Goal: Task Accomplishment & Management: Manage account settings

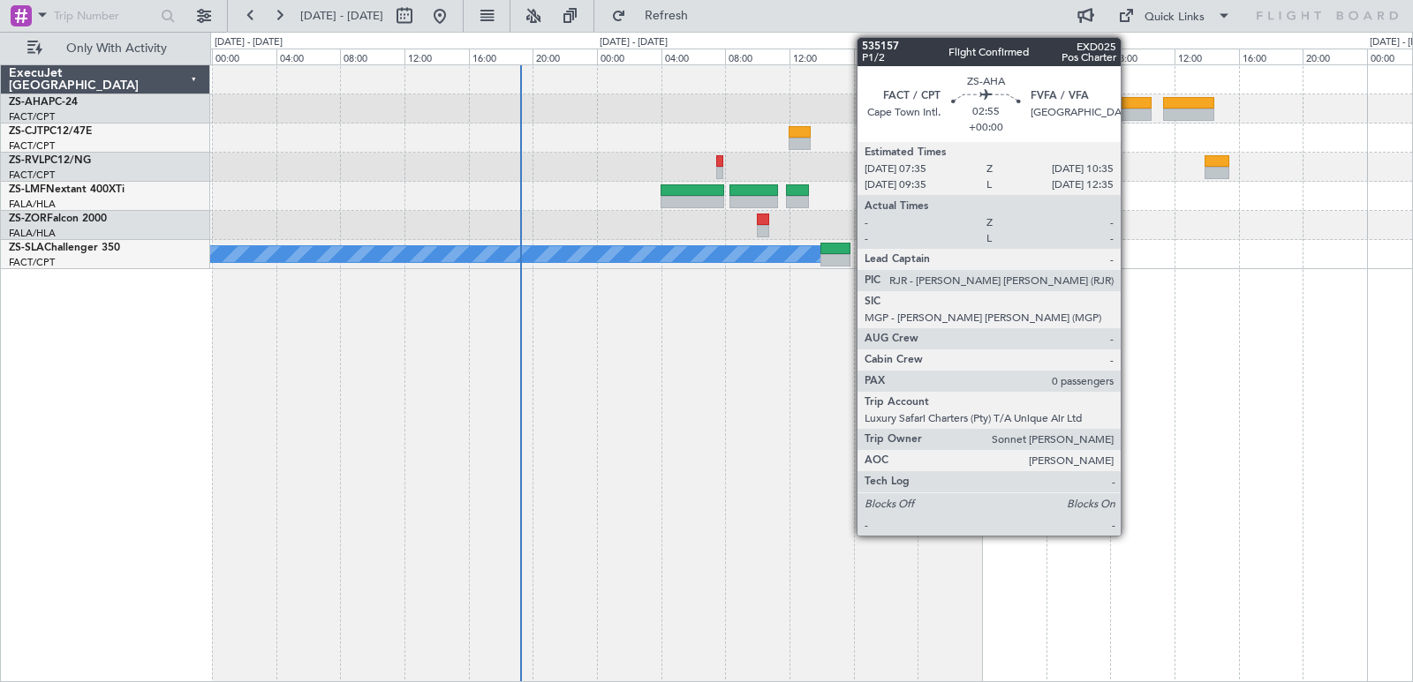
click at [1128, 108] on div at bounding box center [1127, 103] width 49 height 12
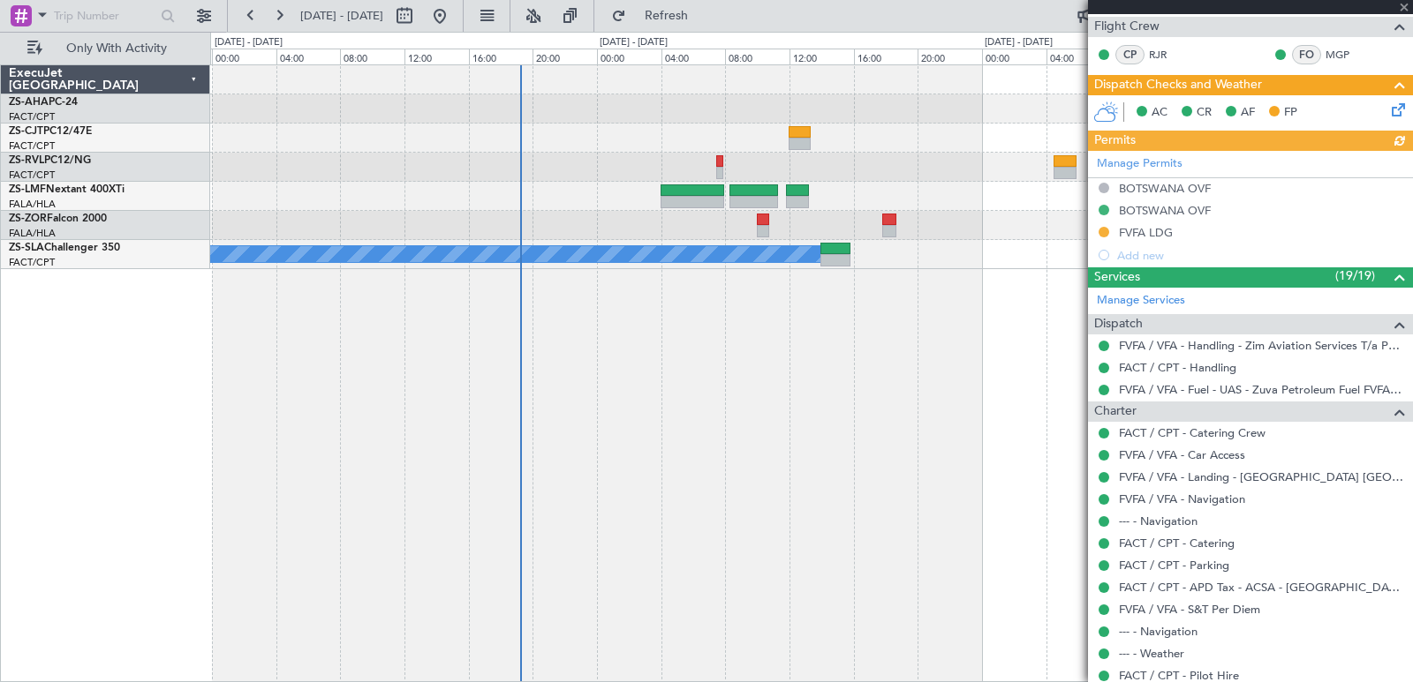
scroll to position [276, 0]
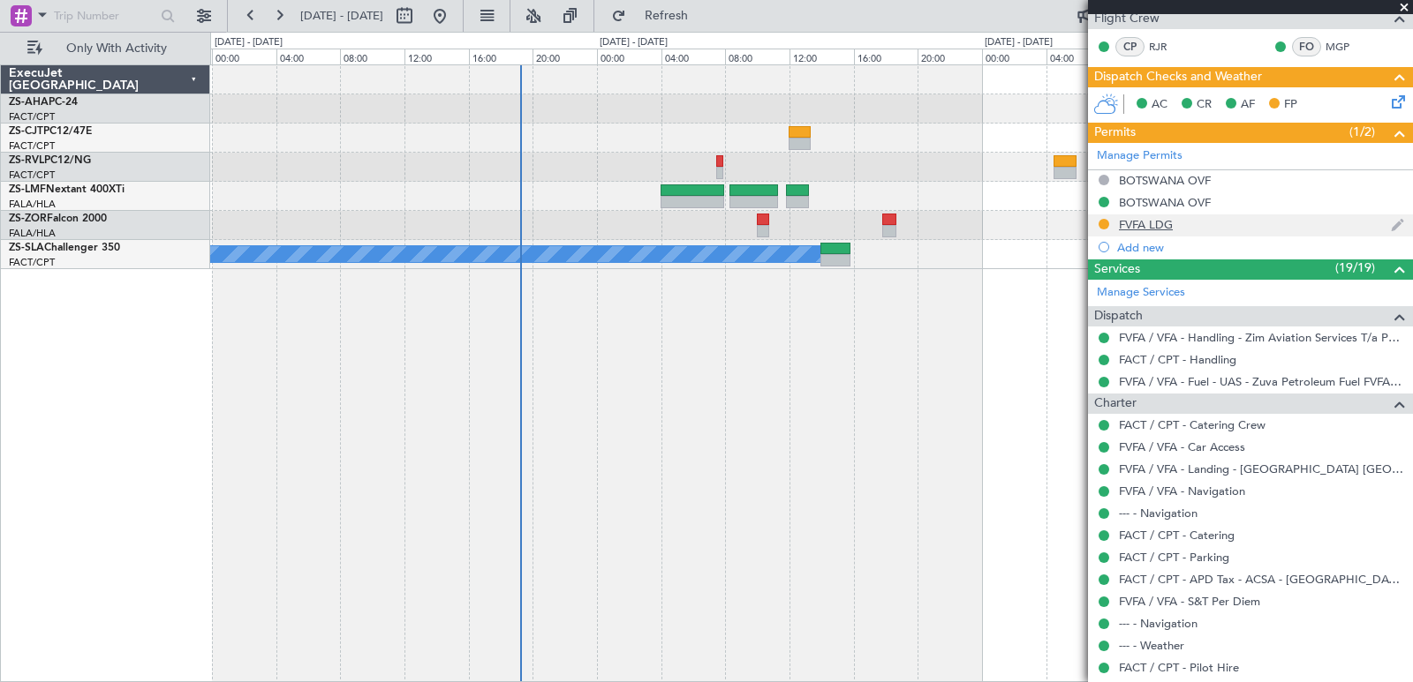
click at [1129, 222] on div "FVFA LDG" at bounding box center [1146, 224] width 54 height 15
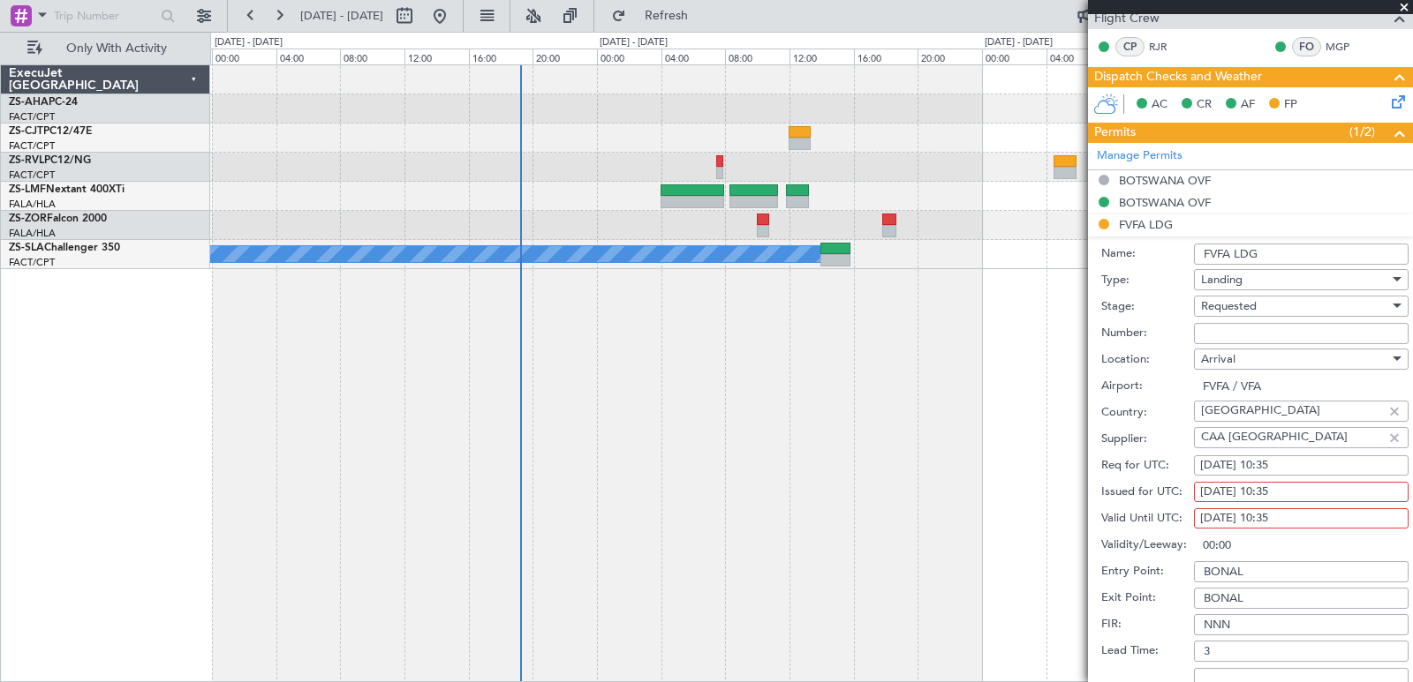
click at [1402, 8] on span at bounding box center [1404, 8] width 18 height 16
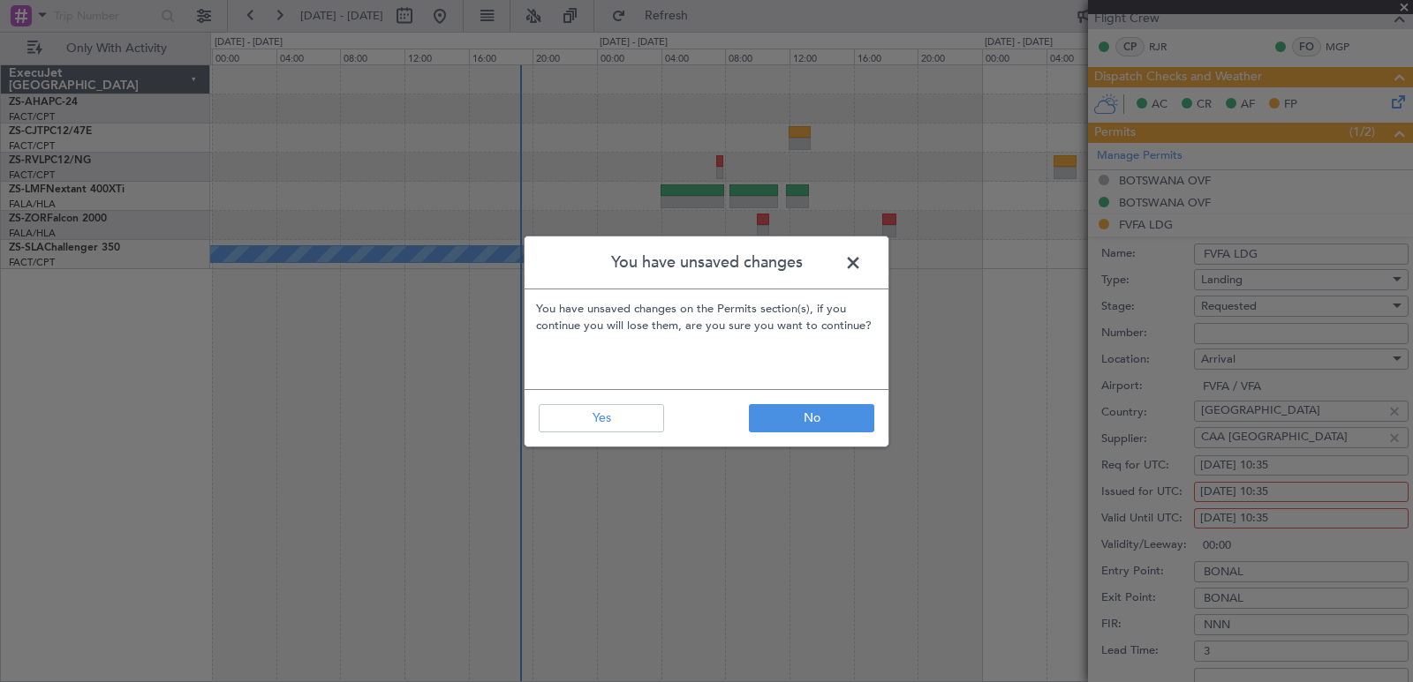
click at [1402, 8] on div "You have unsaved changes You have unsaved changes on the Permits section(s), if…" at bounding box center [706, 341] width 1413 height 682
click at [597, 426] on button "Yes" at bounding box center [601, 418] width 125 height 28
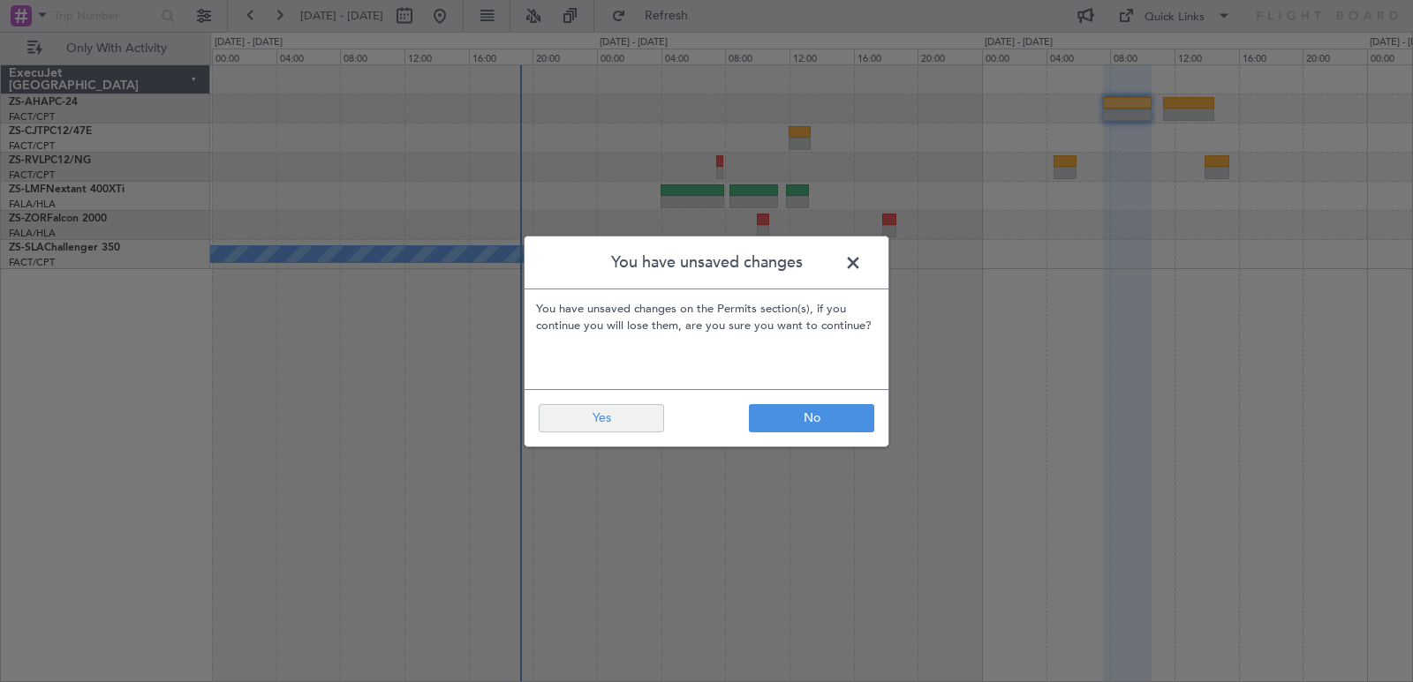
scroll to position [0, 0]
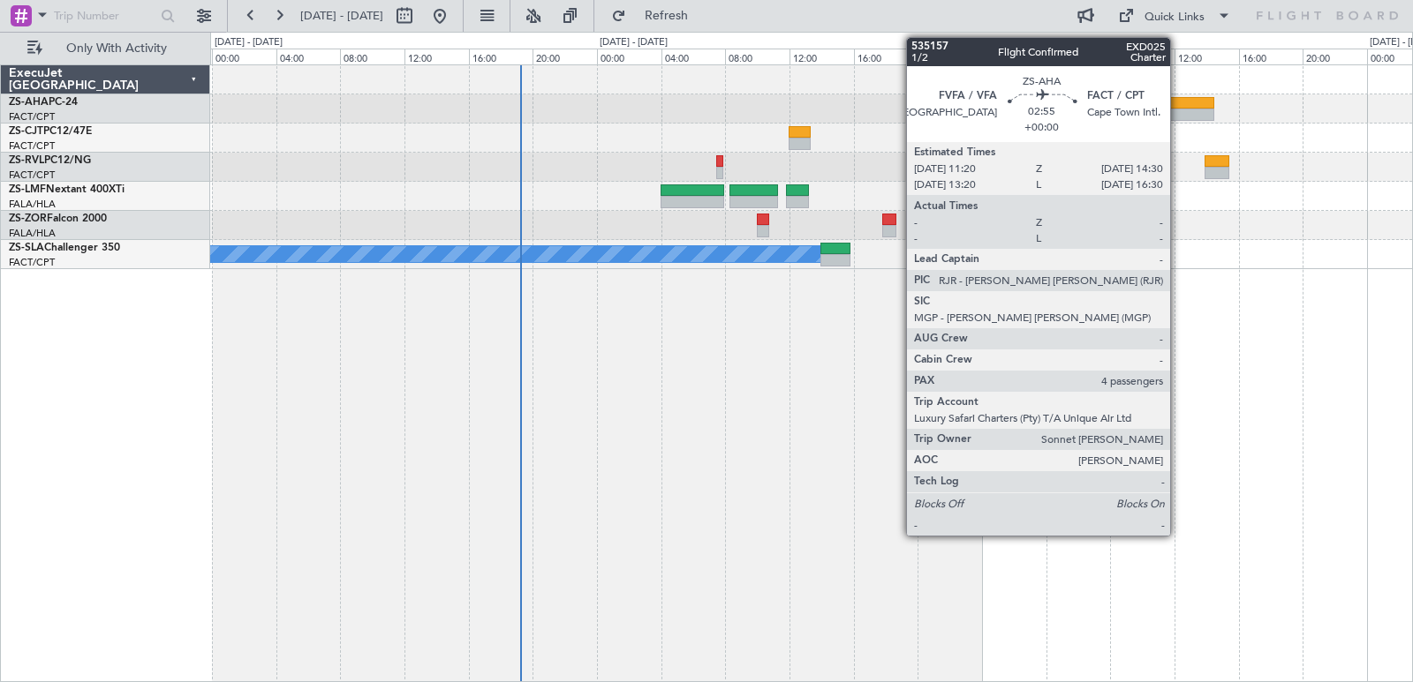
click at [1178, 102] on div at bounding box center [1188, 103] width 51 height 12
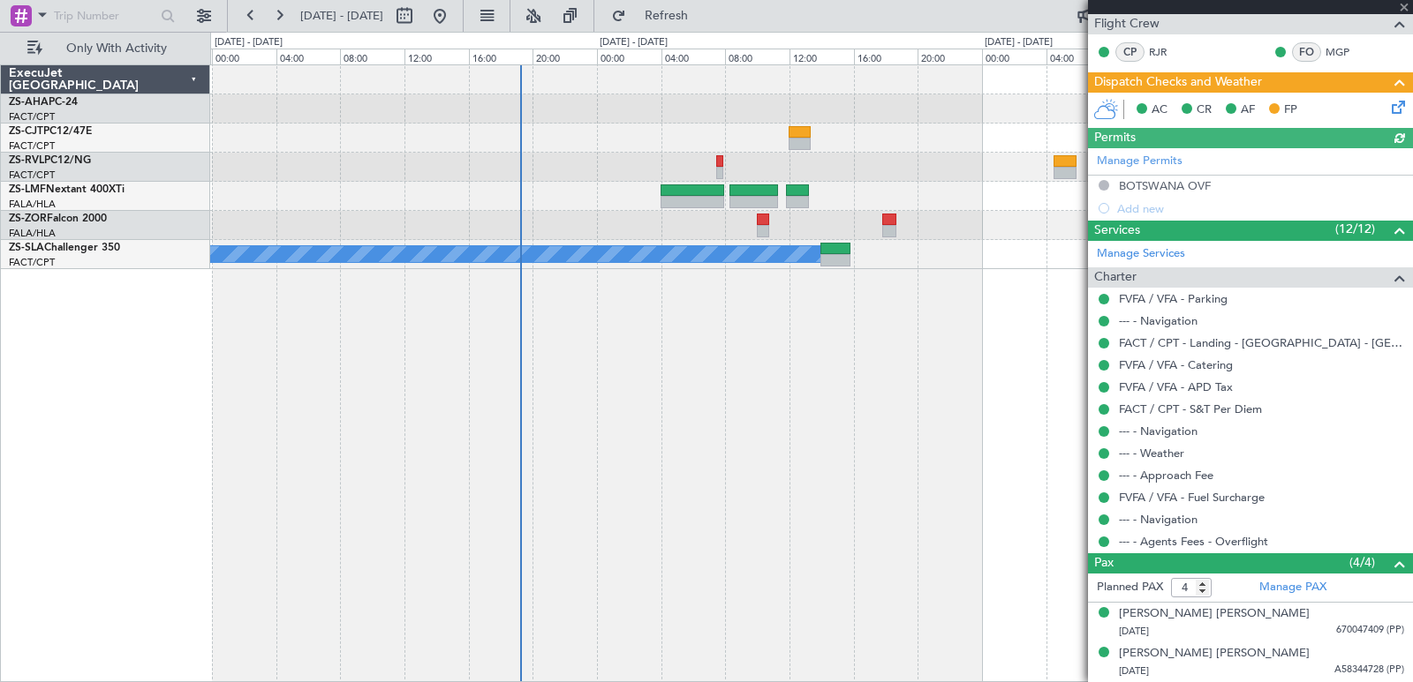
scroll to position [350, 0]
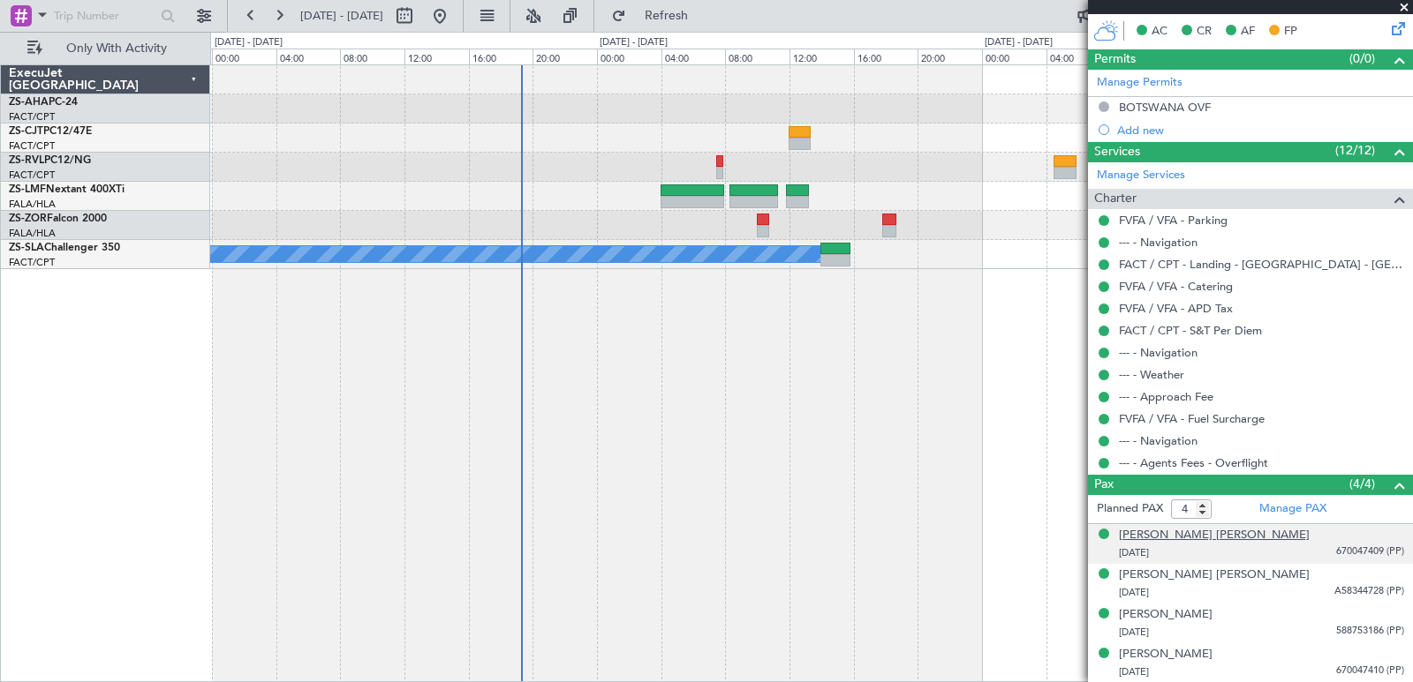
click at [1189, 540] on div "[PERSON_NAME] [PERSON_NAME]" at bounding box center [1214, 536] width 191 height 18
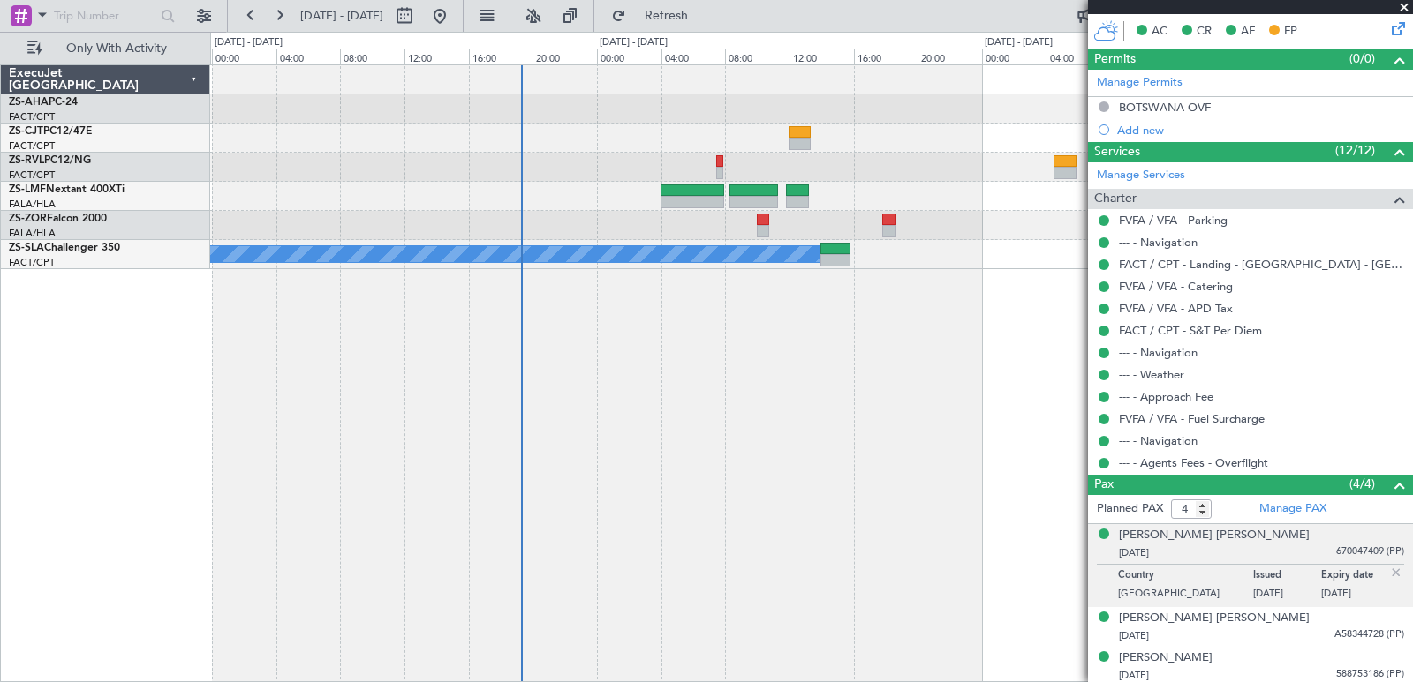
scroll to position [393, 0]
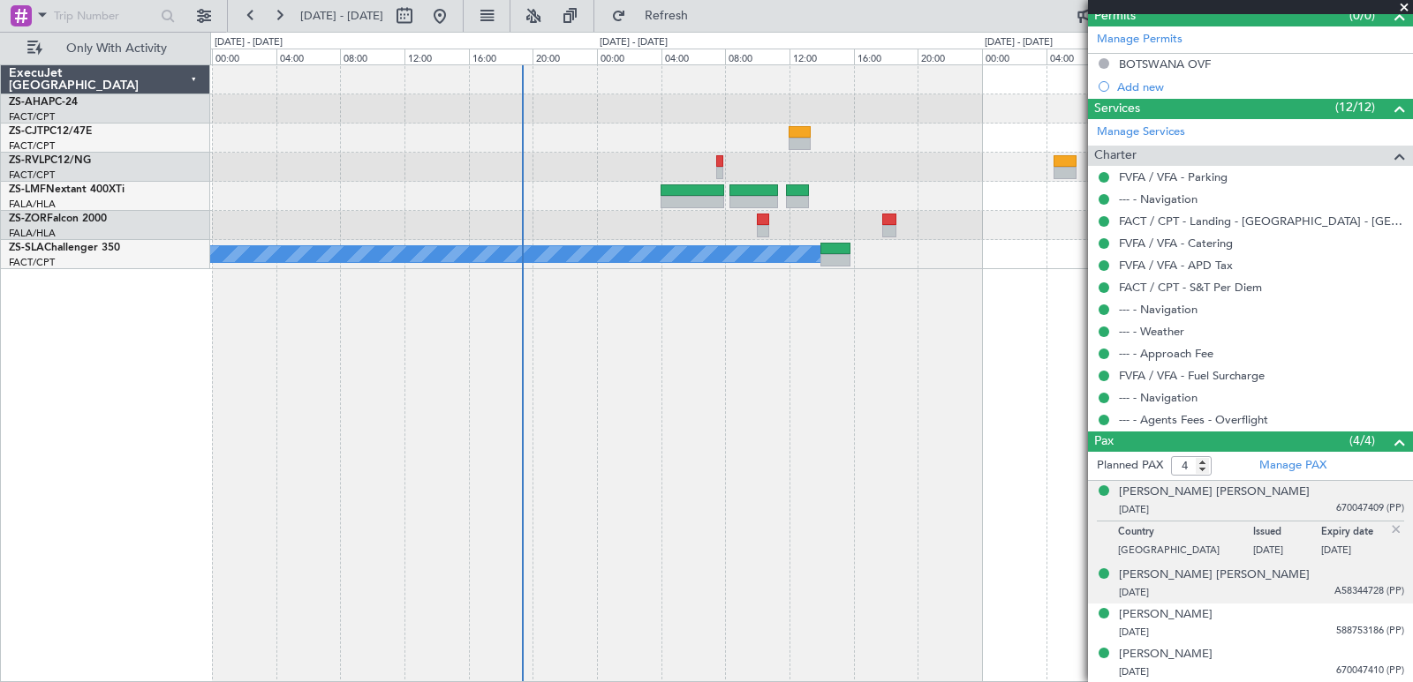
click at [1237, 576] on div "[PERSON_NAME] [PERSON_NAME] [DATE] A58344728 (PP)" at bounding box center [1261, 584] width 285 height 34
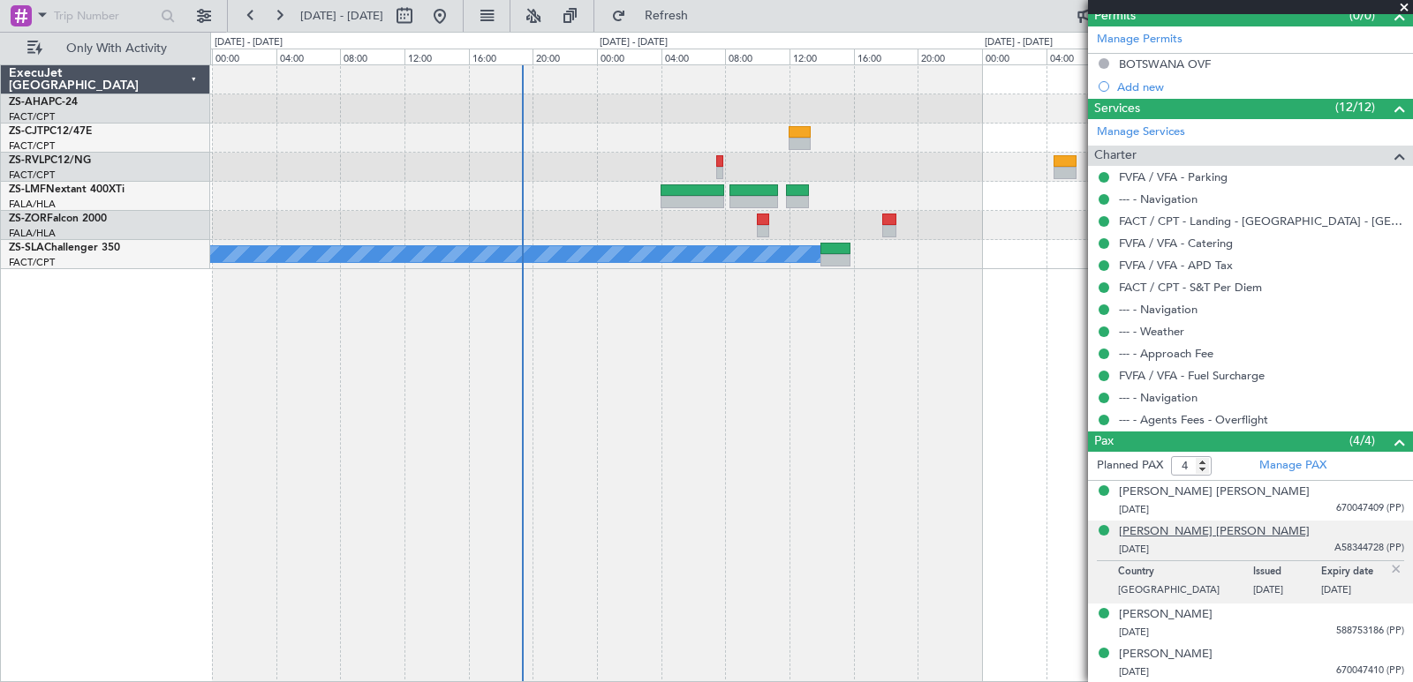
click at [1192, 530] on div "[PERSON_NAME] [PERSON_NAME]" at bounding box center [1214, 533] width 191 height 18
click at [1179, 609] on div "[PERSON_NAME]" at bounding box center [1166, 616] width 94 height 18
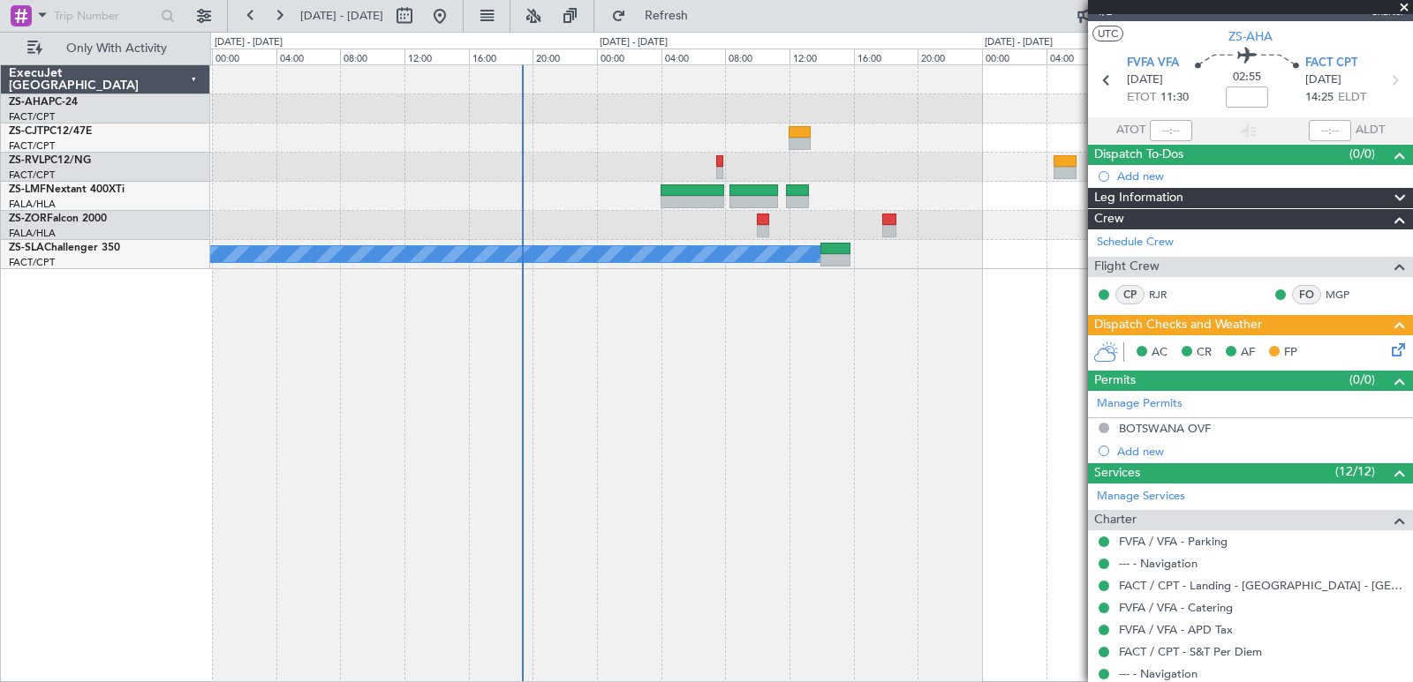
scroll to position [0, 0]
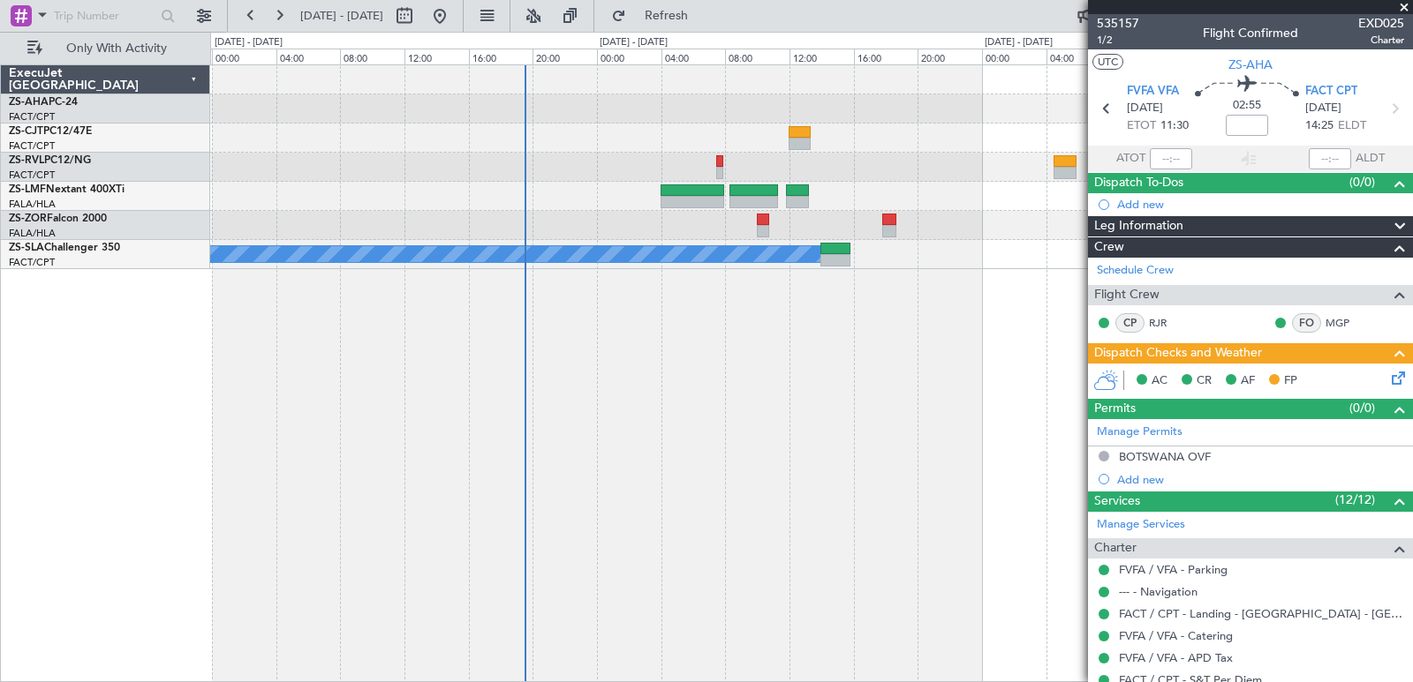
click at [1403, 7] on span at bounding box center [1404, 8] width 18 height 16
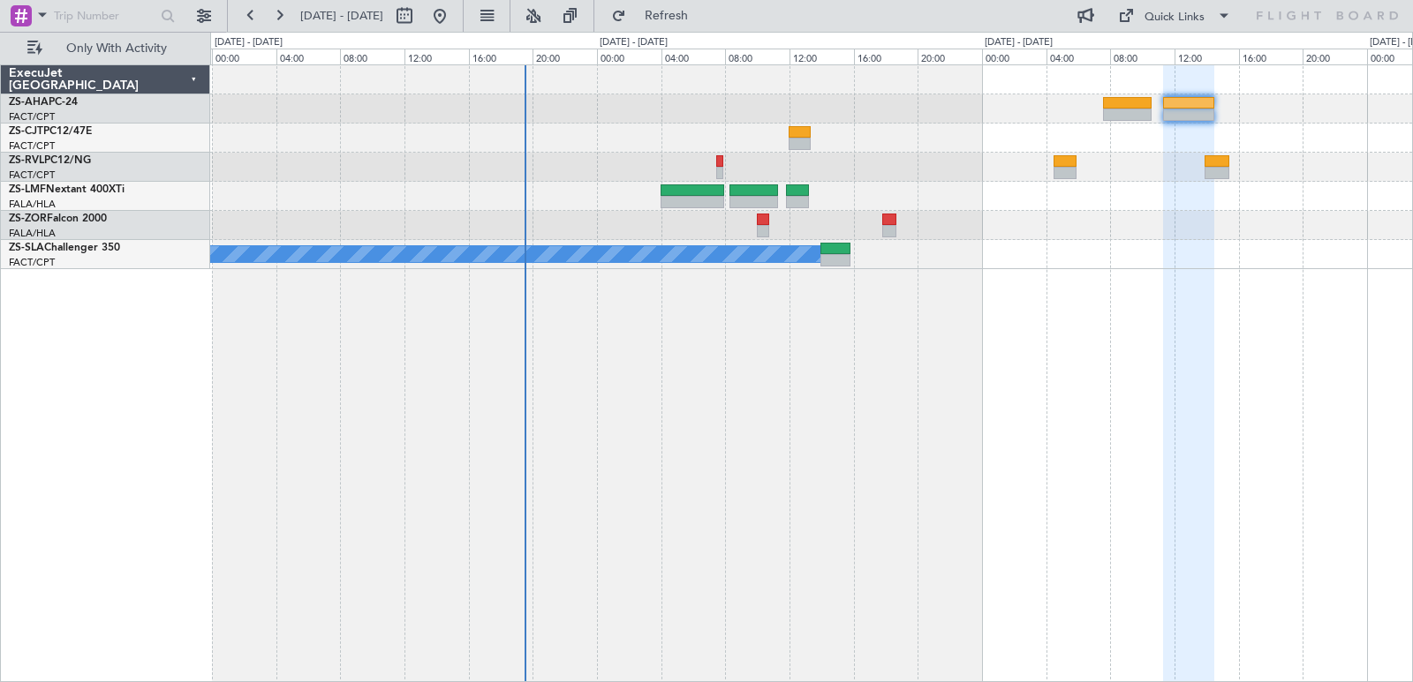
type input "0"
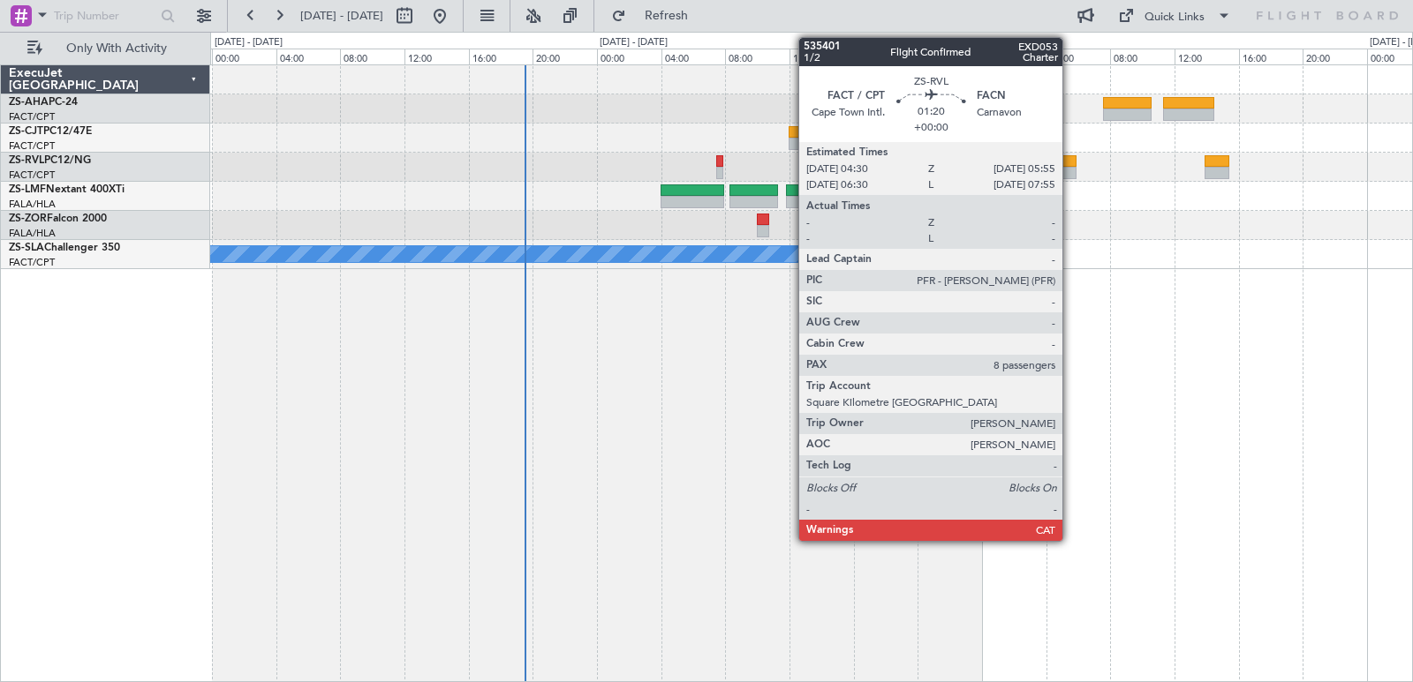
click at [1070, 175] on div at bounding box center [1064, 173] width 23 height 12
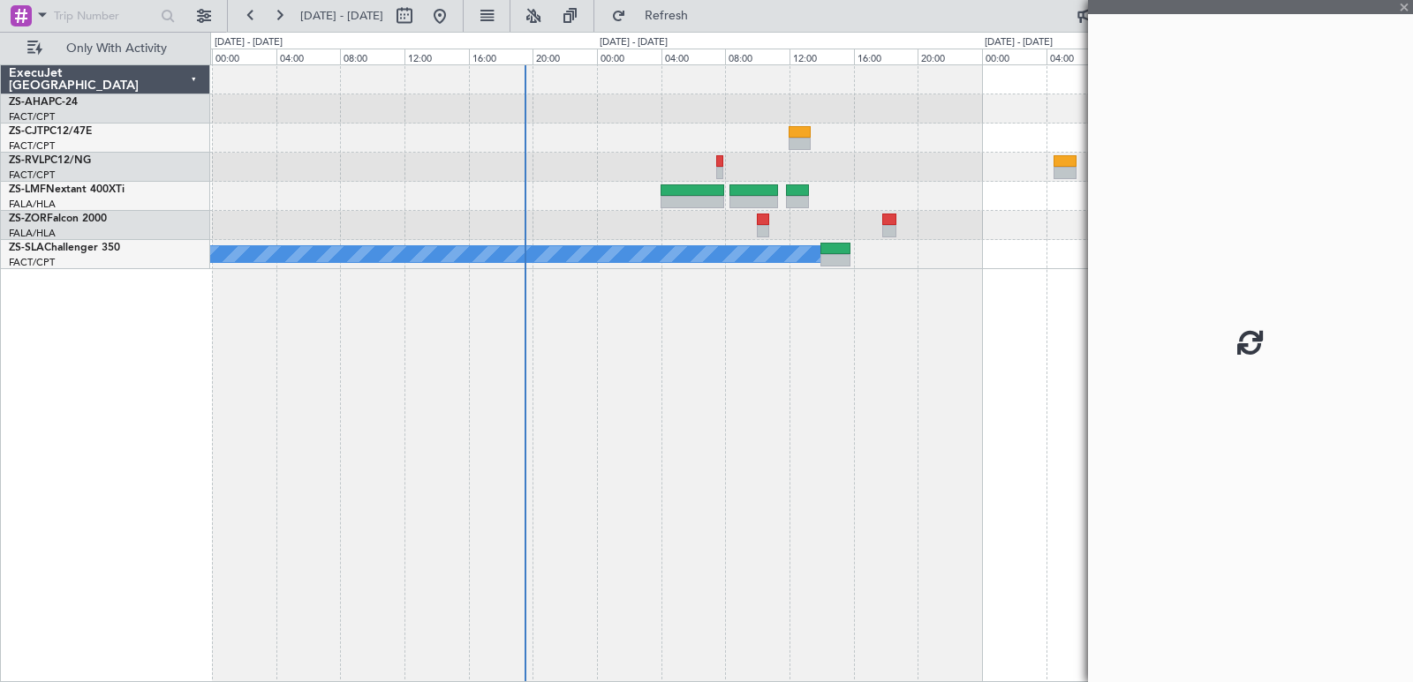
click at [1070, 175] on div at bounding box center [1064, 173] width 23 height 12
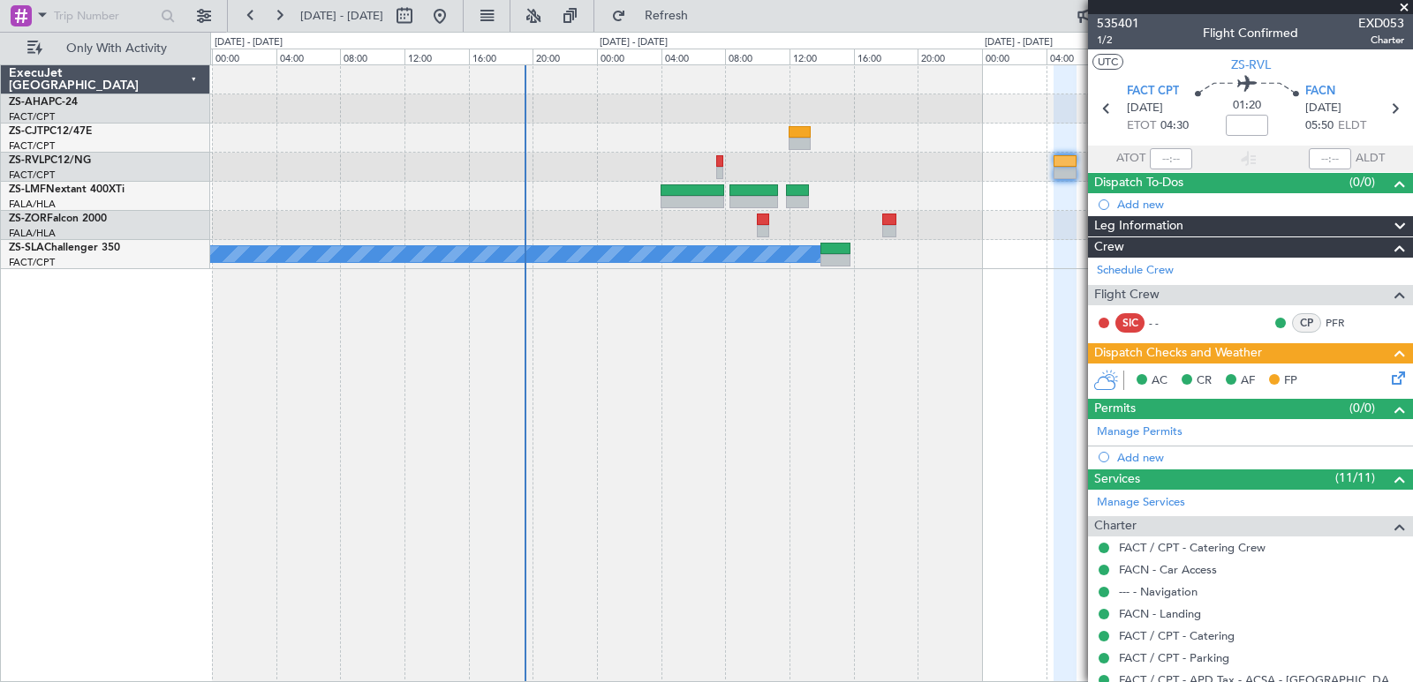
click at [1405, 7] on span at bounding box center [1404, 8] width 18 height 16
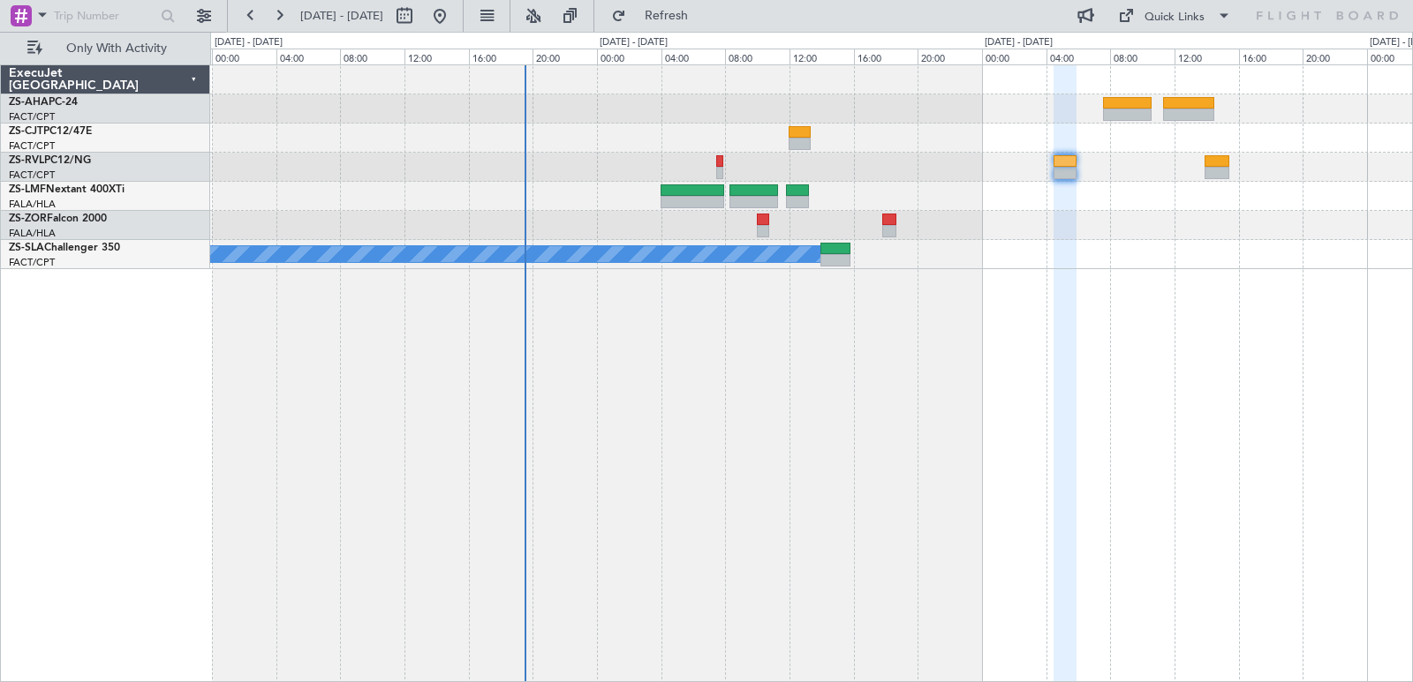
type input "0"
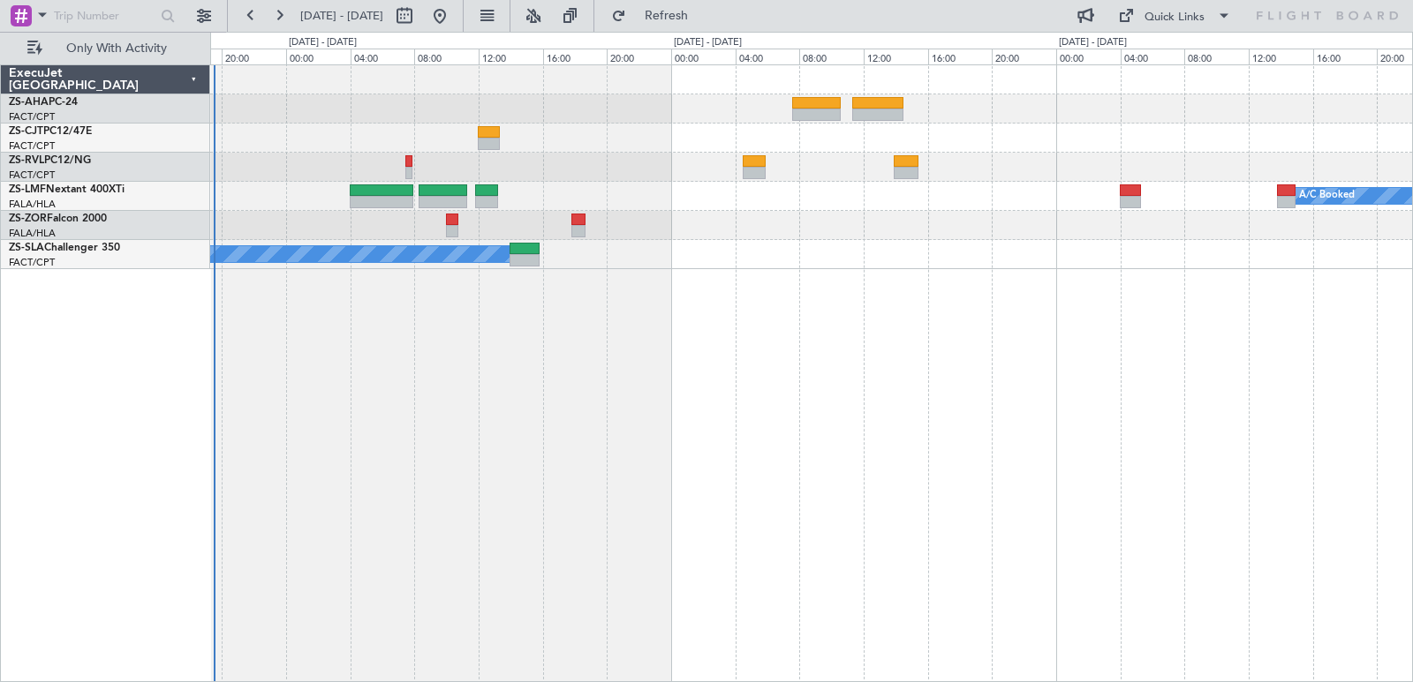
click at [866, 224] on div "A/C Booked A/C Booked A/C Booked" at bounding box center [811, 167] width 1202 height 204
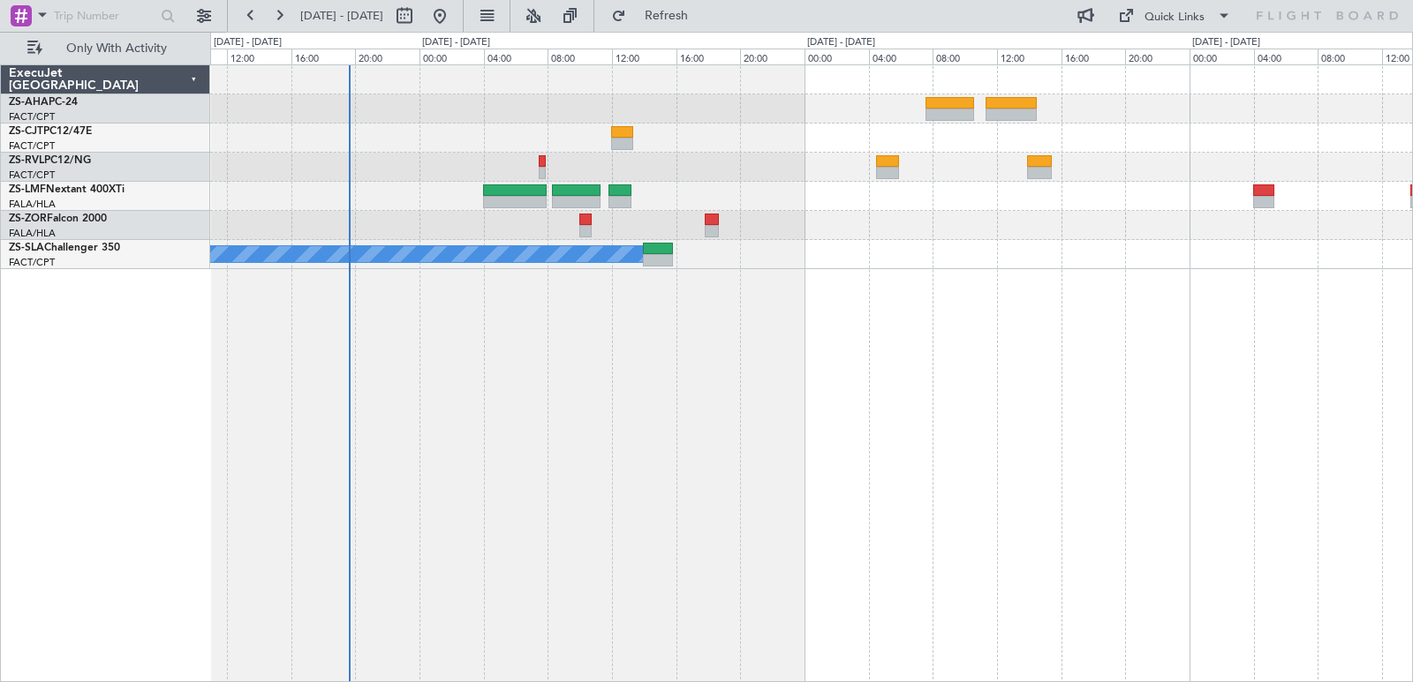
click at [687, 455] on div "A/C Booked A/C Booked" at bounding box center [811, 373] width 1202 height 618
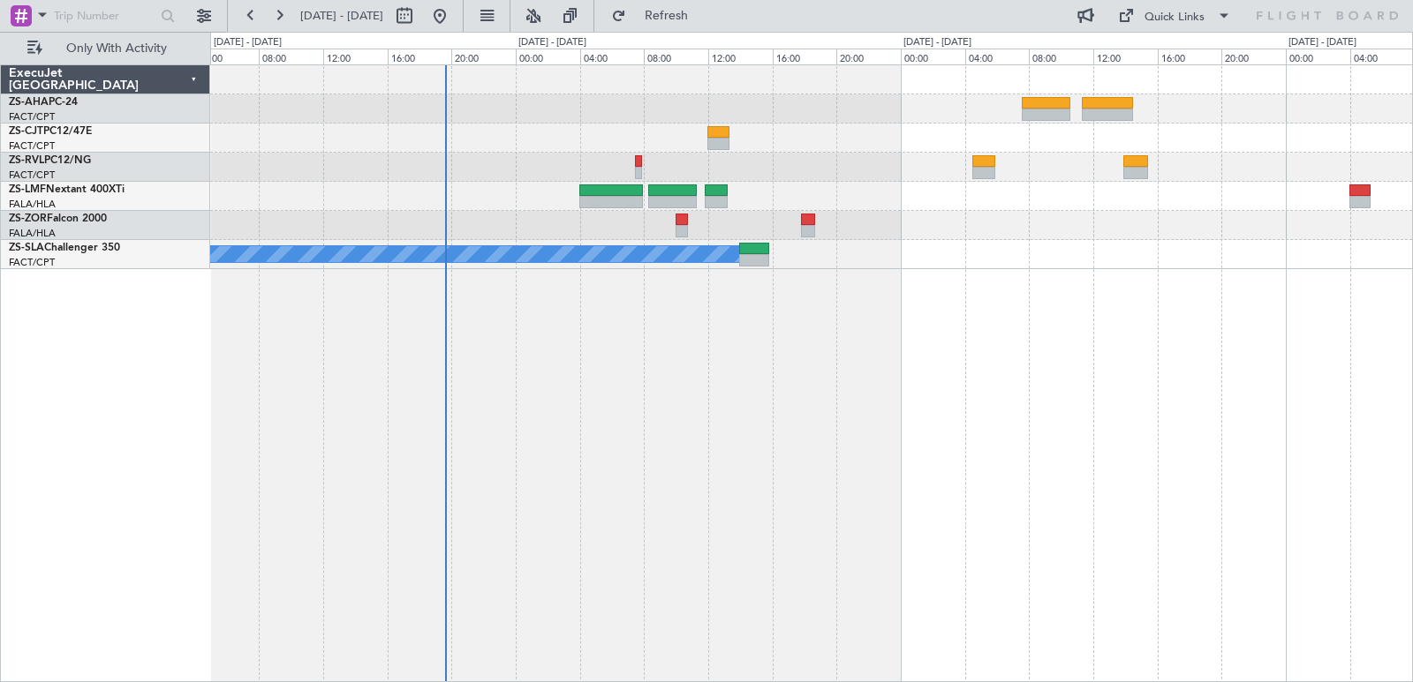
click at [907, 502] on div "A/C Booked A/C Booked" at bounding box center [811, 373] width 1202 height 618
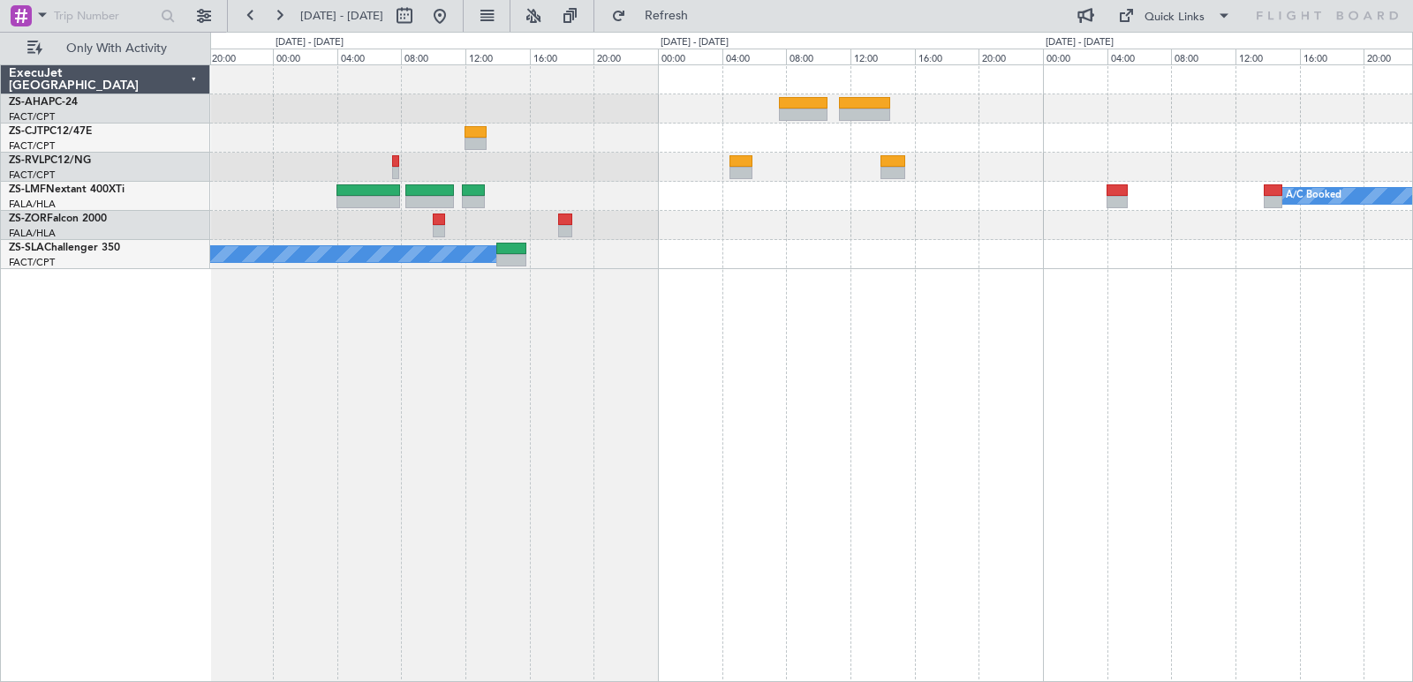
click at [766, 556] on div "A/C Booked A/C Booked A/C Booked" at bounding box center [811, 373] width 1202 height 618
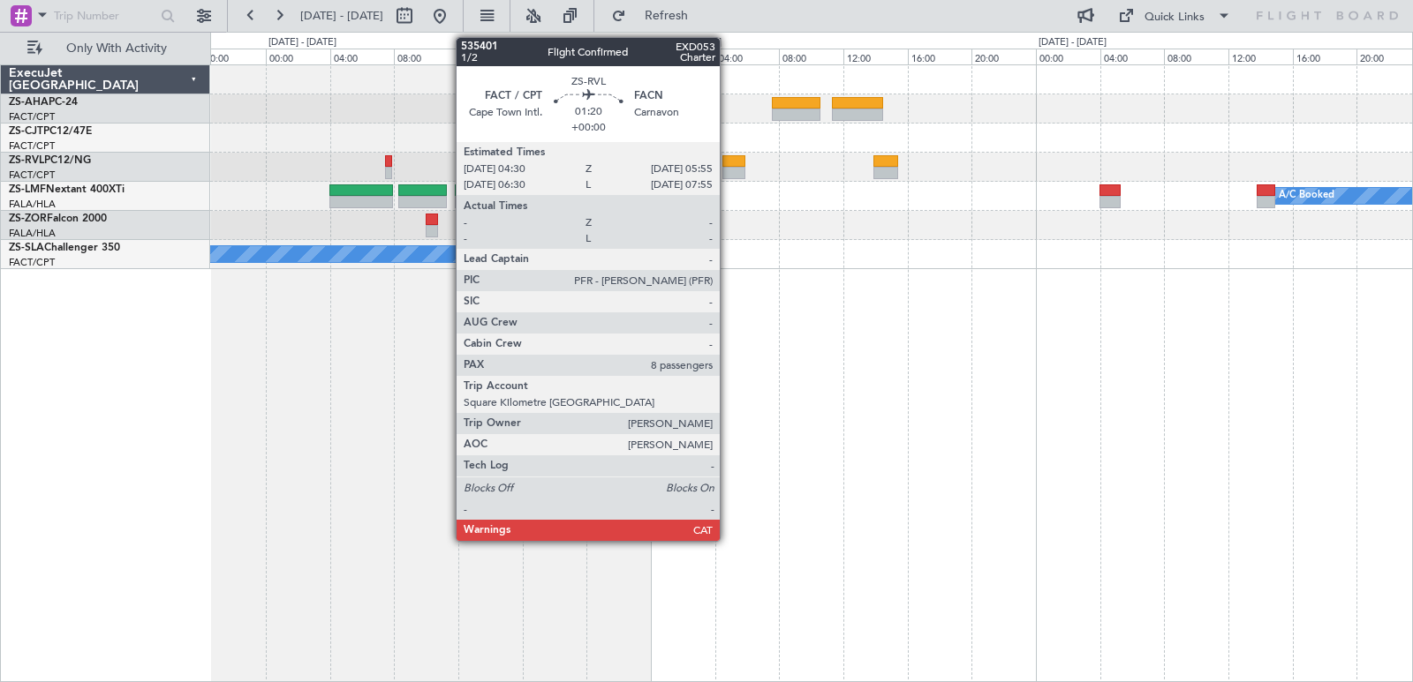
click at [727, 163] on div at bounding box center [733, 161] width 23 height 12
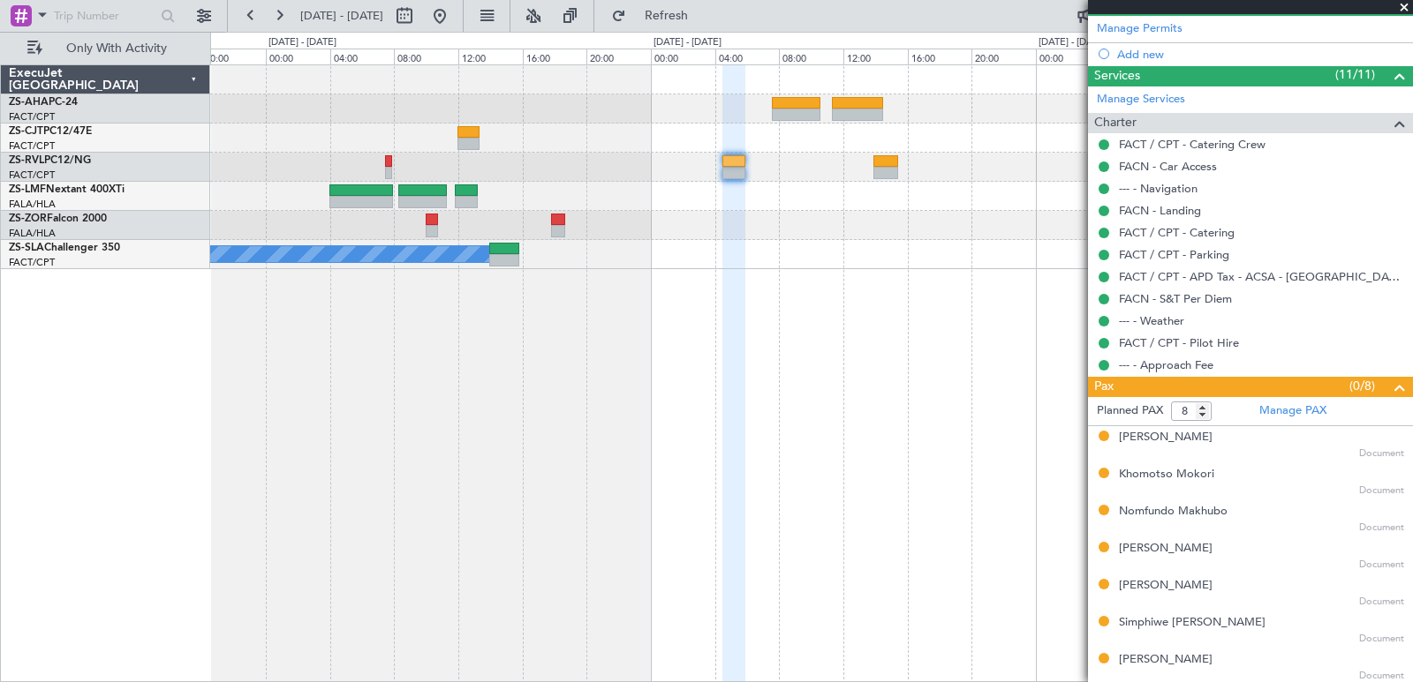
scroll to position [443, 0]
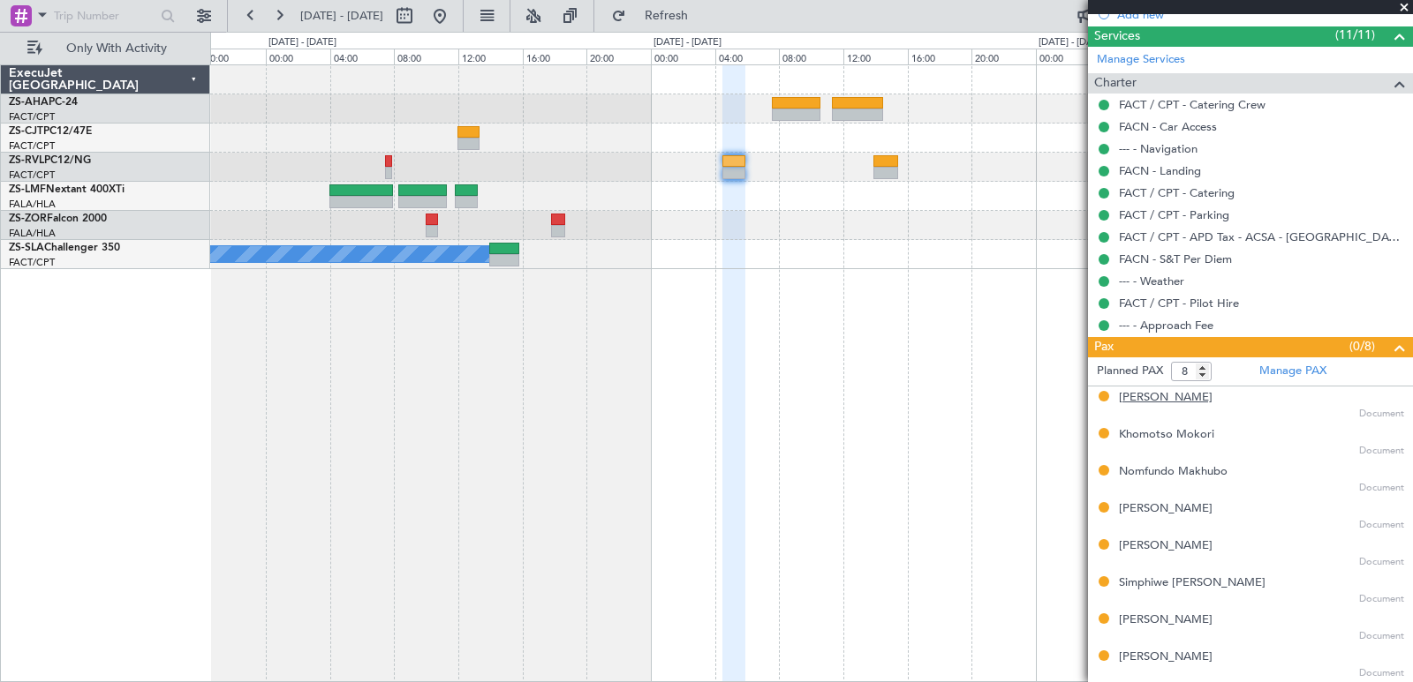
click at [1131, 392] on div "[PERSON_NAME]" at bounding box center [1166, 398] width 94 height 18
click at [1159, 427] on div "Khomotso Mokori" at bounding box center [1166, 435] width 95 height 18
click at [1151, 468] on div "Nomfundo Makhubo" at bounding box center [1173, 472] width 109 height 18
click at [1146, 505] on div "[PERSON_NAME]" at bounding box center [1166, 510] width 94 height 18
click at [1166, 550] on div "[PERSON_NAME]" at bounding box center [1166, 547] width 94 height 18
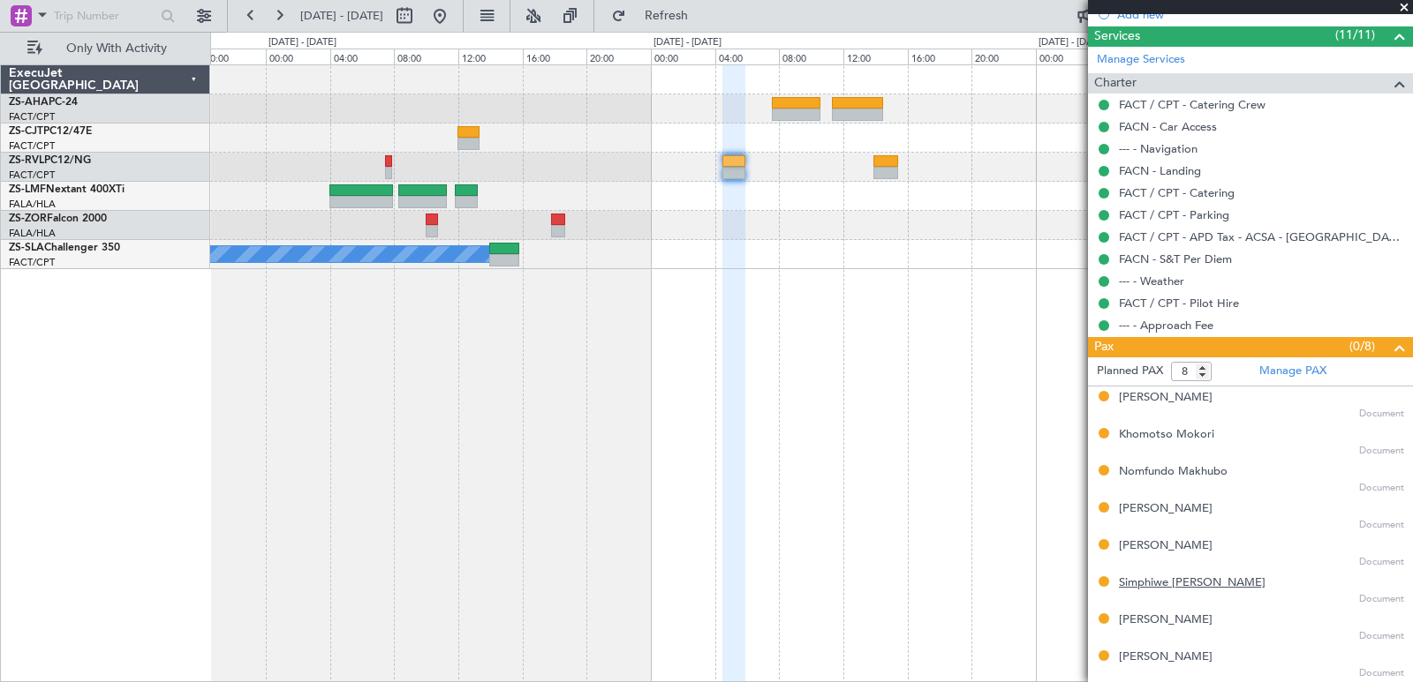
click at [1157, 585] on div "Simphiwe [PERSON_NAME]" at bounding box center [1192, 584] width 147 height 18
click at [1179, 627] on div "[PERSON_NAME]" at bounding box center [1166, 621] width 94 height 18
click at [1163, 661] on div "[PERSON_NAME]" at bounding box center [1166, 658] width 94 height 18
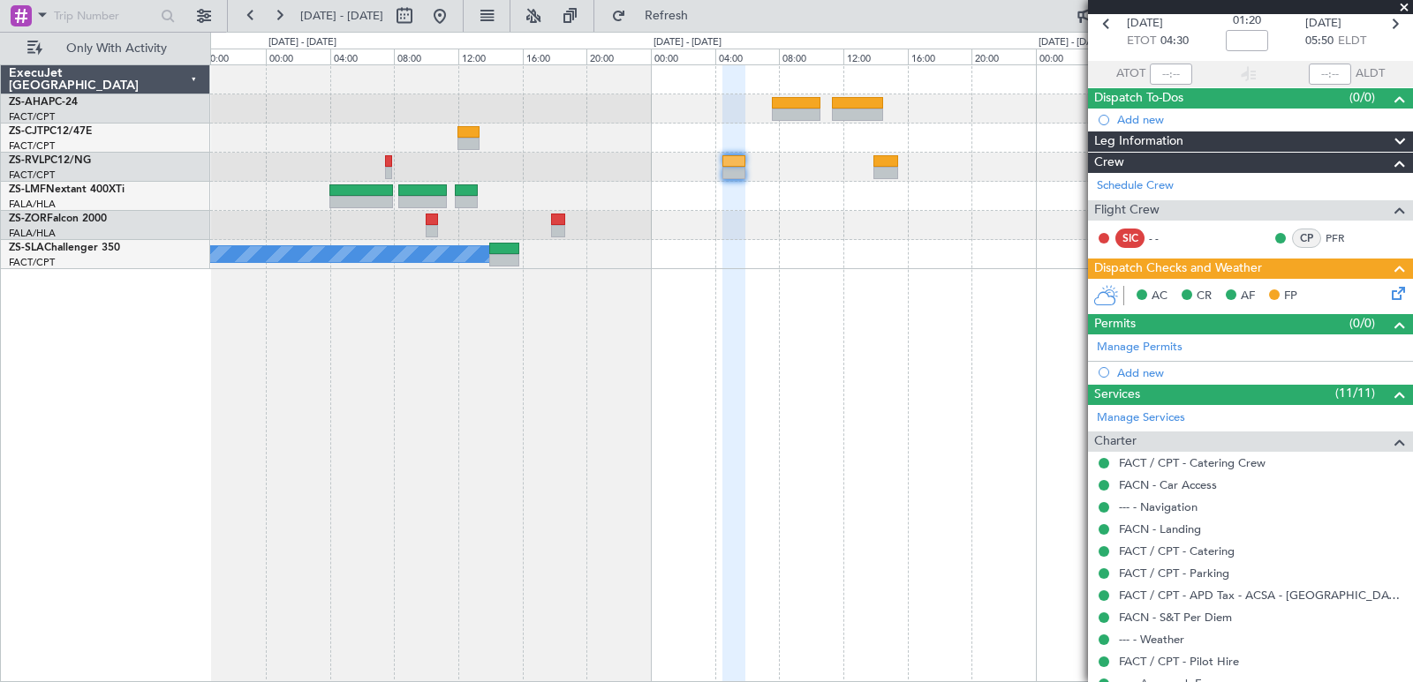
scroll to position [0, 0]
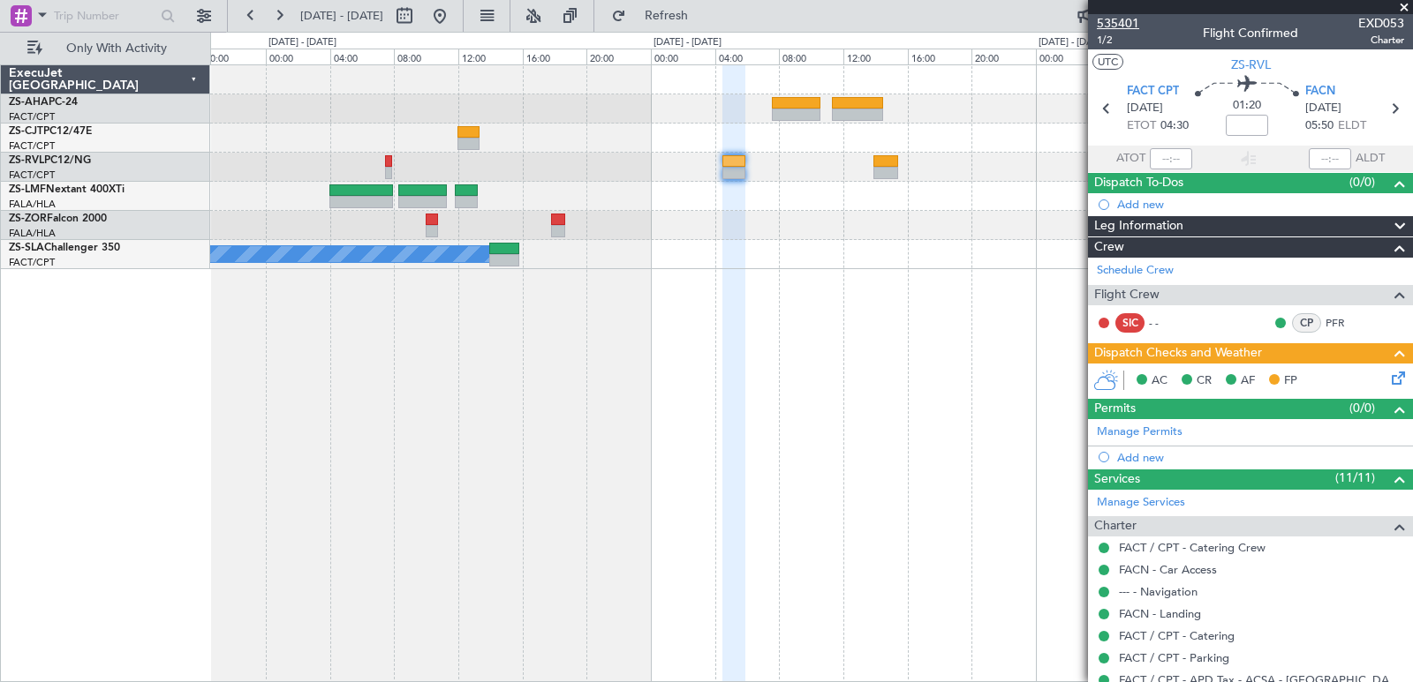
click at [1116, 20] on span "535401" at bounding box center [1118, 23] width 42 height 19
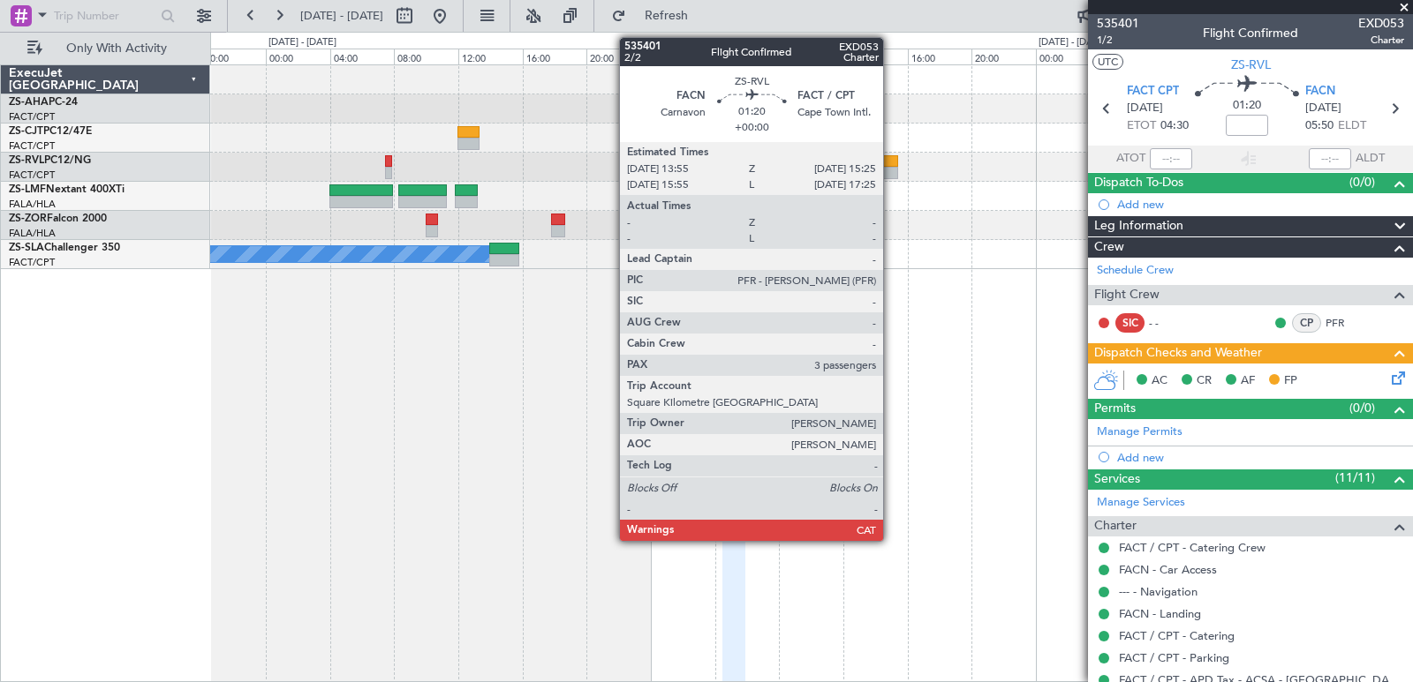
click at [891, 174] on div at bounding box center [885, 173] width 25 height 12
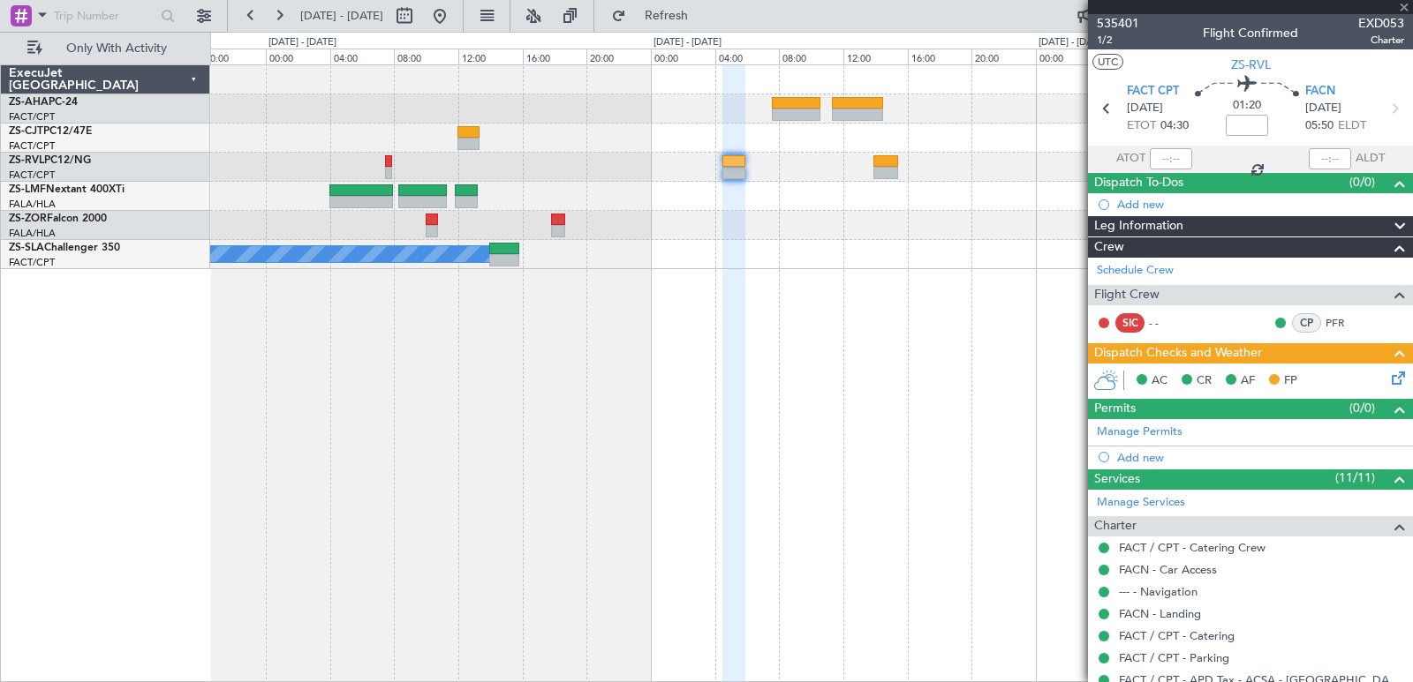
type input "3"
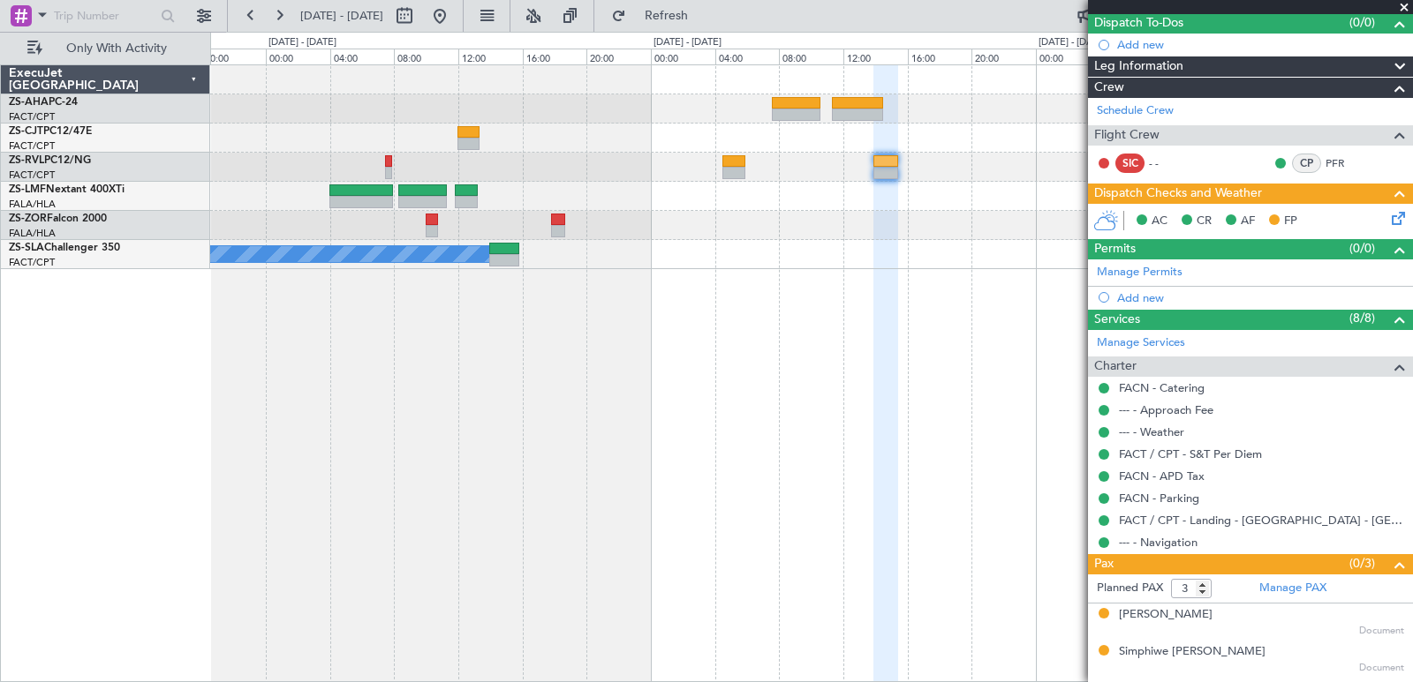
scroll to position [192, 0]
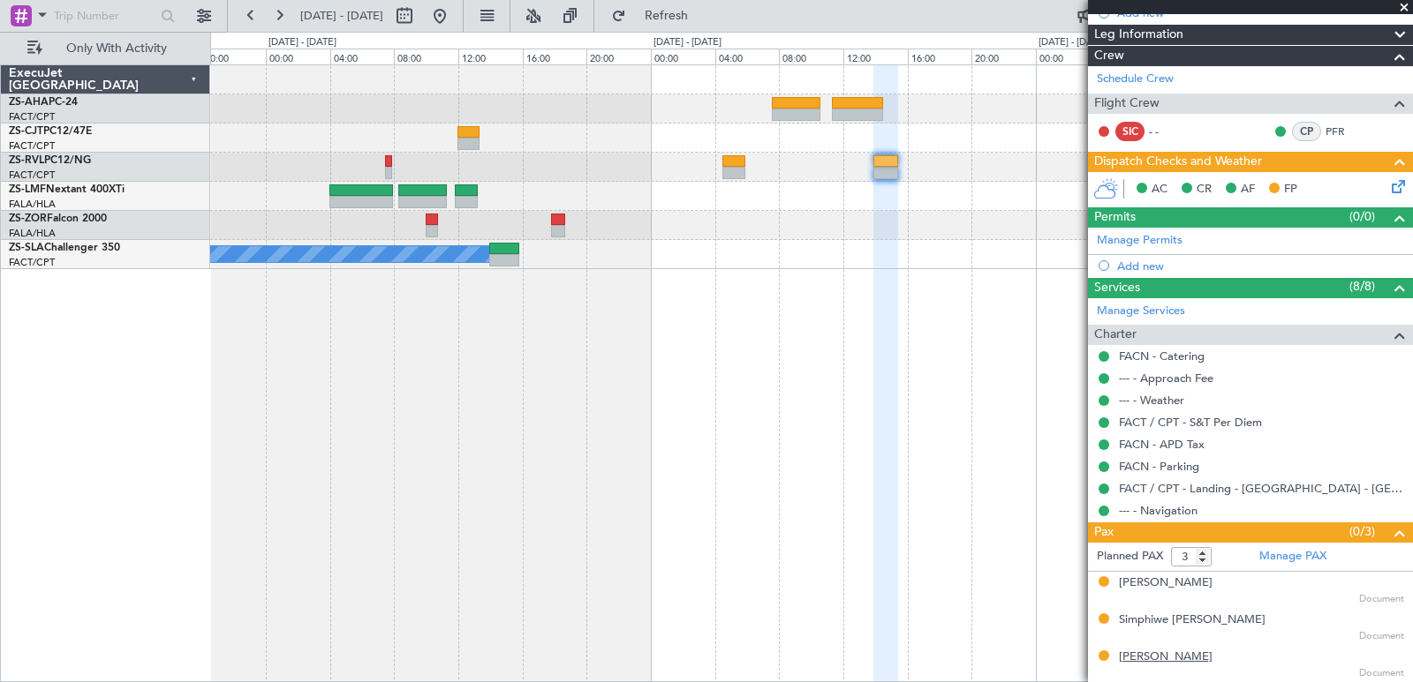
click at [1188, 651] on div "[PERSON_NAME]" at bounding box center [1166, 658] width 94 height 18
